Goal: Use online tool/utility: Use online tool/utility

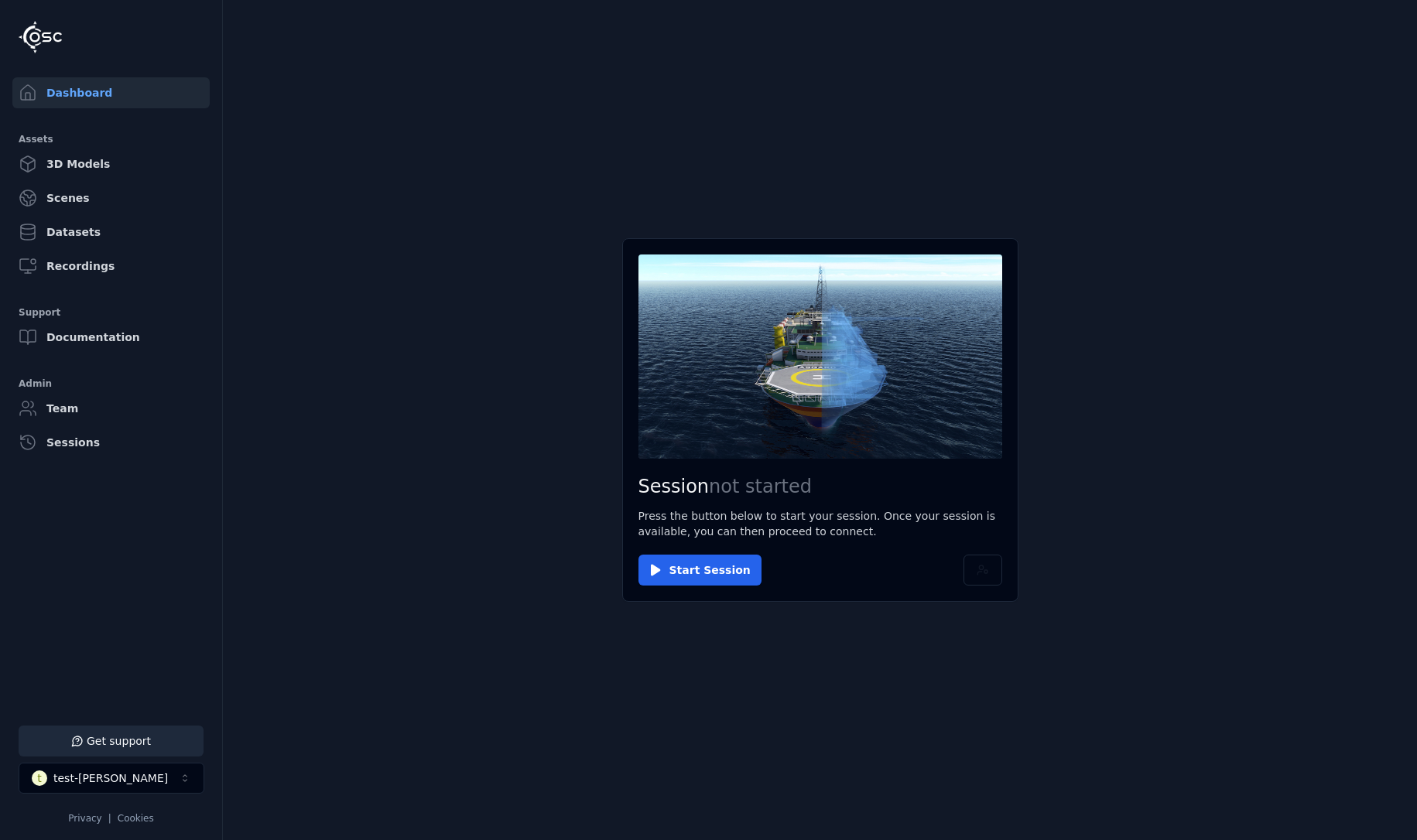
click at [312, 615] on main "Session not started Press the button below to start your session. Once your ses…" at bounding box center [820, 420] width 1194 height 840
click at [705, 570] on button "Start Session" at bounding box center [700, 570] width 123 height 31
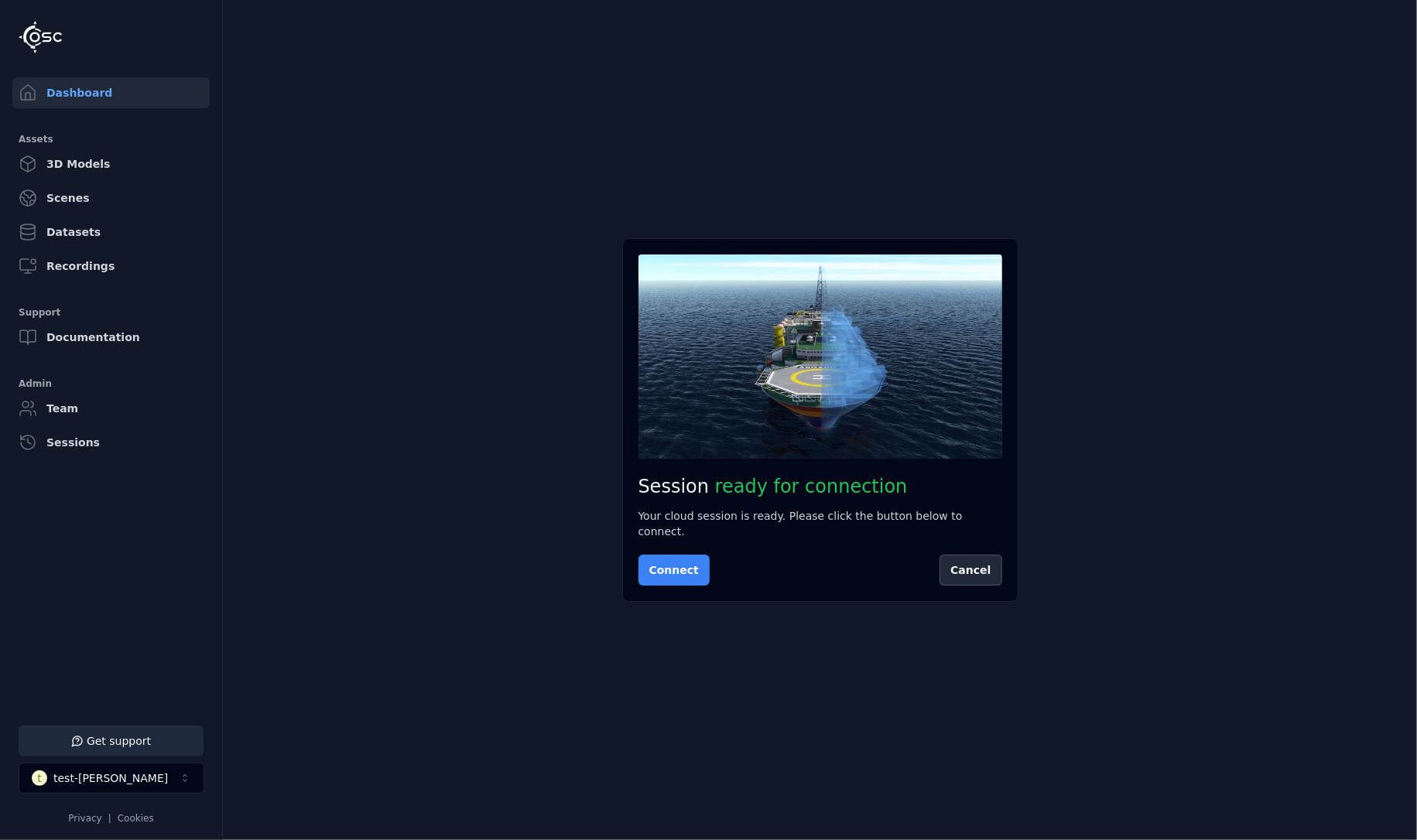
click at [667, 555] on button "Connect" at bounding box center [674, 570] width 71 height 31
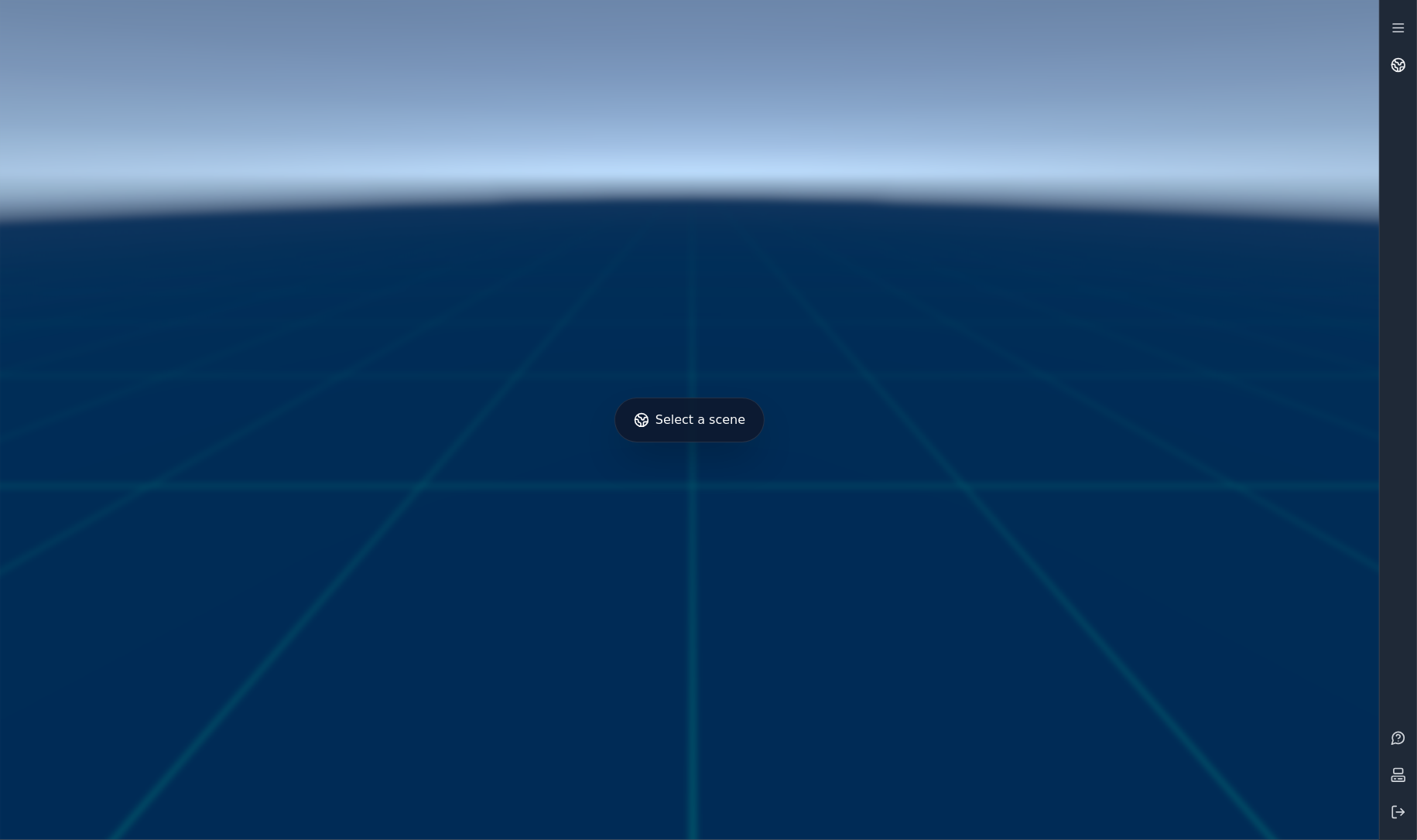
click at [1398, 62] on icon at bounding box center [1400, 62] width 9 height 6
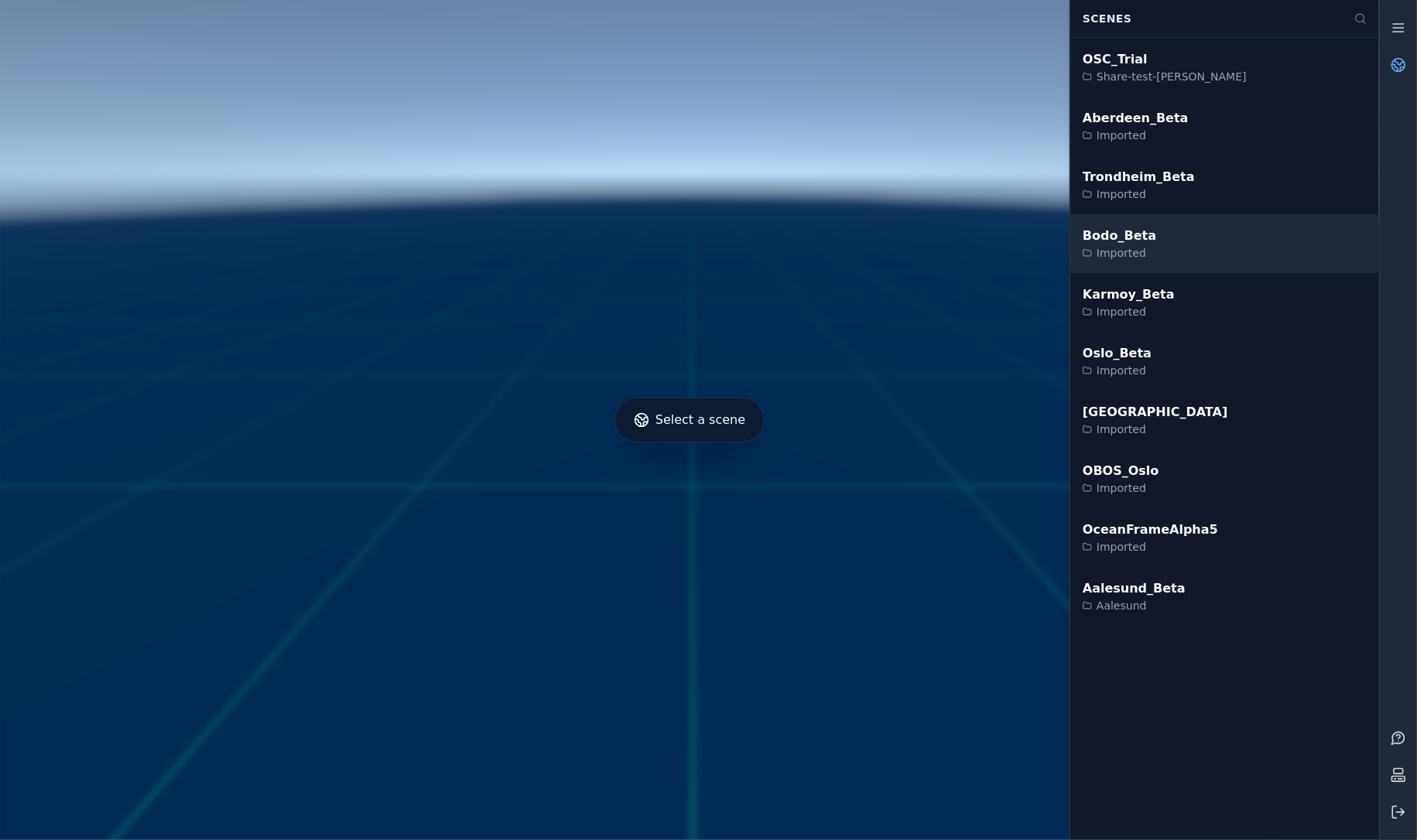
click at [1156, 237] on div "Bodo_Beta Imported" at bounding box center [1224, 243] width 309 height 59
